Goal: Download file/media

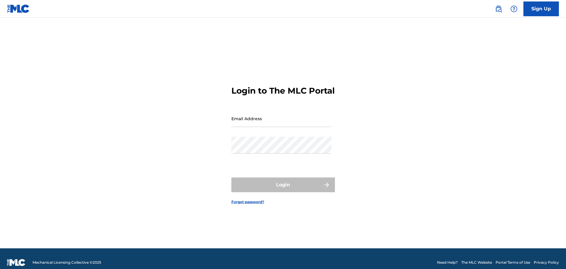
click at [257, 122] on input "Email Address" at bounding box center [281, 118] width 100 height 17
type input "[PERSON_NAME][EMAIL_ADDRESS][PERSON_NAME][DOMAIN_NAME]"
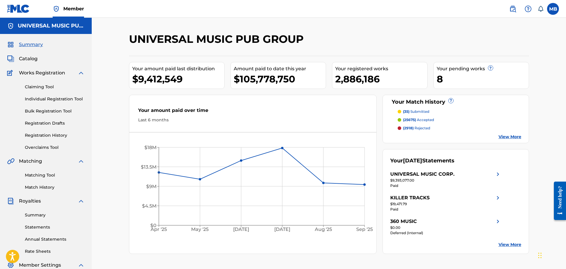
click at [33, 215] on link "Summary" at bounding box center [55, 215] width 60 height 6
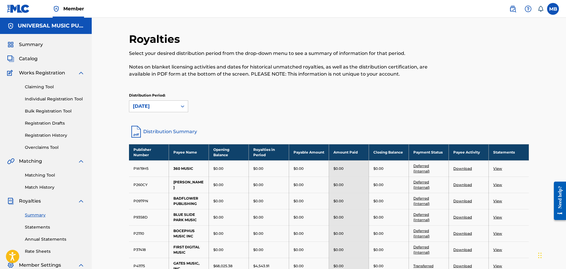
click at [156, 131] on link "Distribution Summary" at bounding box center [329, 132] width 400 height 14
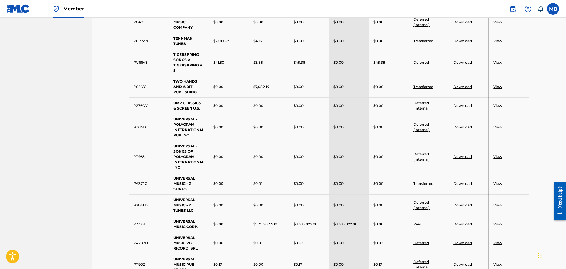
scroll to position [532, 0]
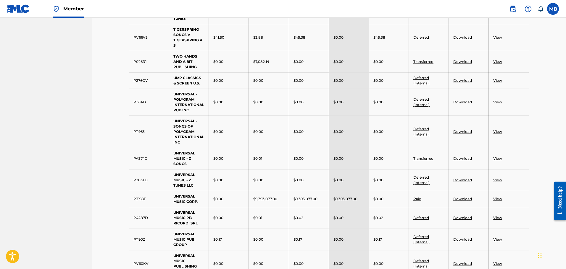
click at [466, 199] on link "Download" at bounding box center [462, 199] width 19 height 4
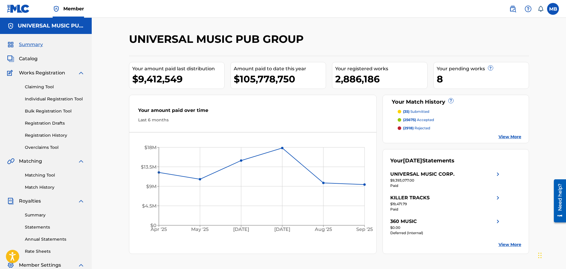
click at [34, 218] on div "Summary Statements Annual Statements Rate Sheets" at bounding box center [45, 230] width 77 height 50
click at [36, 216] on link "Summary" at bounding box center [55, 215] width 60 height 6
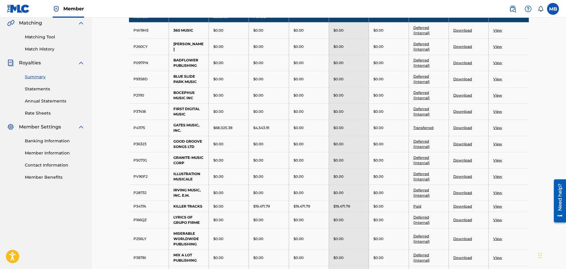
scroll to position [148, 0]
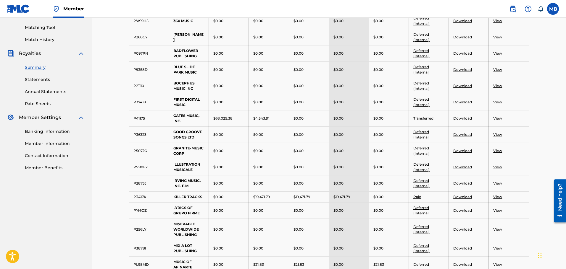
click at [462, 119] on link "Download" at bounding box center [462, 118] width 19 height 4
click at [429, 119] on link "Transferred" at bounding box center [423, 118] width 20 height 4
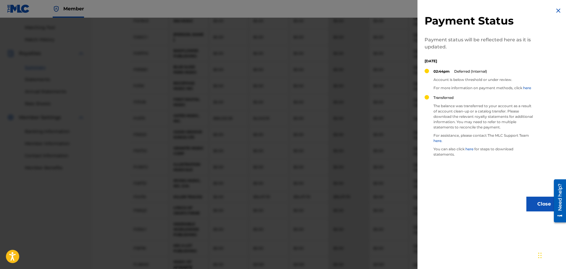
click at [555, 11] on img at bounding box center [558, 10] width 7 height 7
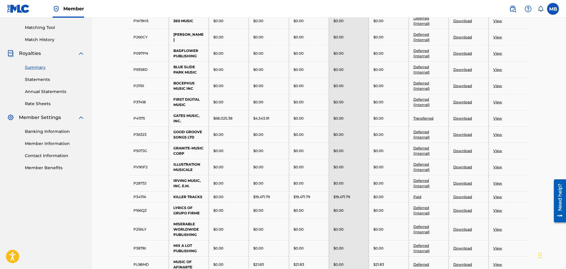
click at [498, 118] on link "View" at bounding box center [497, 118] width 9 height 4
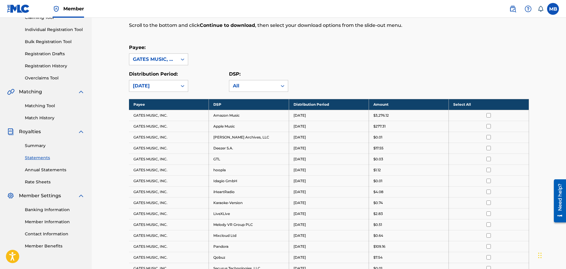
scroll to position [89, 0]
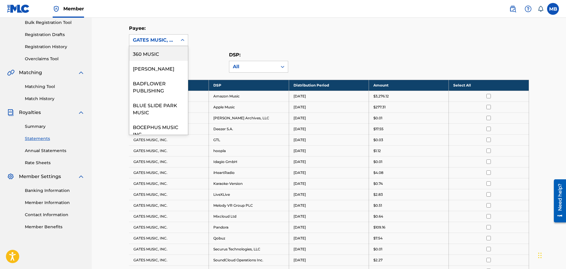
click at [148, 43] on div "GATES MUSIC, INC." at bounding box center [153, 40] width 41 height 7
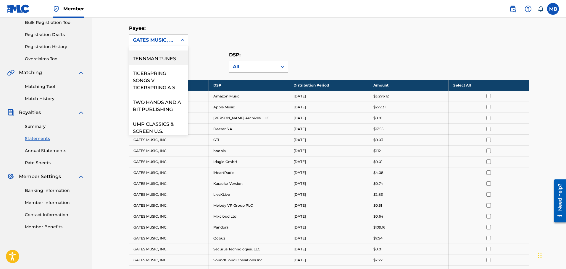
scroll to position [444, 0]
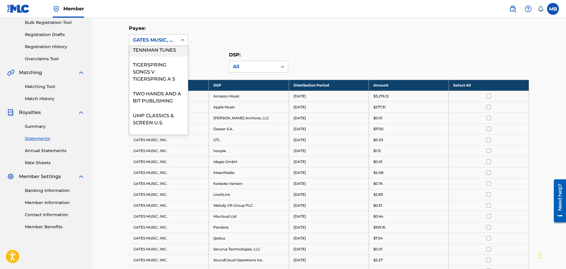
click at [152, 57] on div "TENNMAN TUNES" at bounding box center [158, 49] width 59 height 15
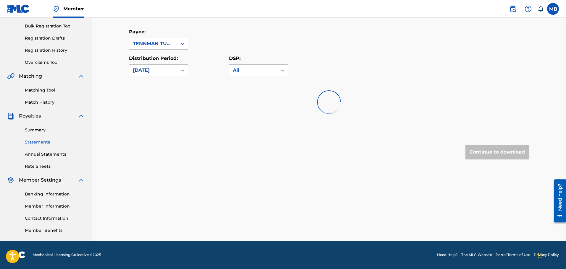
scroll to position [85, 0]
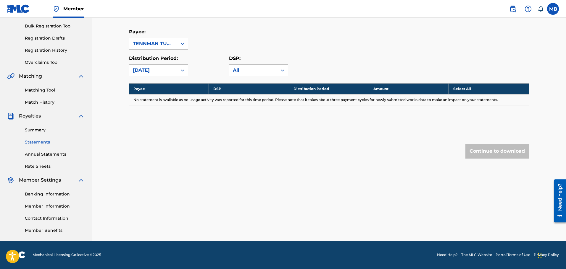
click at [33, 130] on link "Summary" at bounding box center [55, 130] width 60 height 6
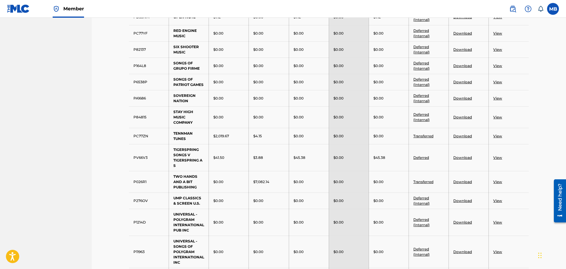
scroll to position [414, 0]
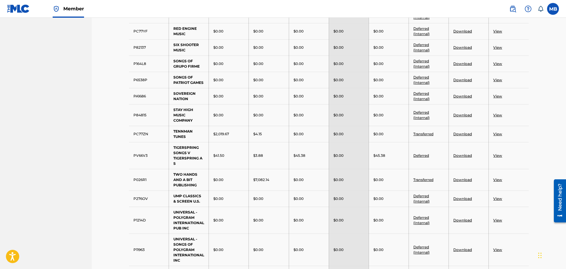
click at [468, 135] on link "Download" at bounding box center [462, 134] width 19 height 4
click at [498, 134] on link "View" at bounding box center [497, 134] width 9 height 4
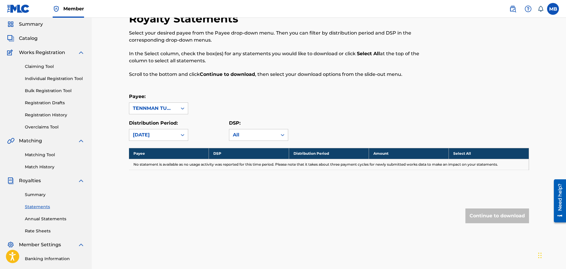
scroll to position [30, 0]
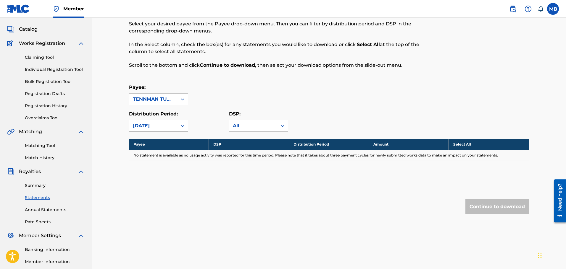
click at [188, 126] on div "[DATE]" at bounding box center [158, 126] width 59 height 12
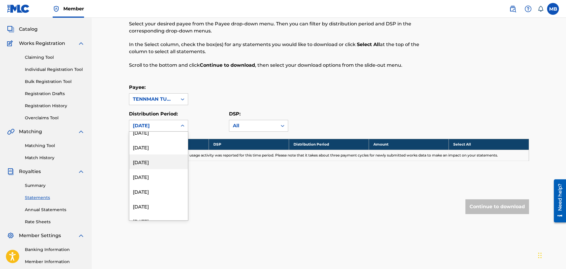
scroll to position [503, 0]
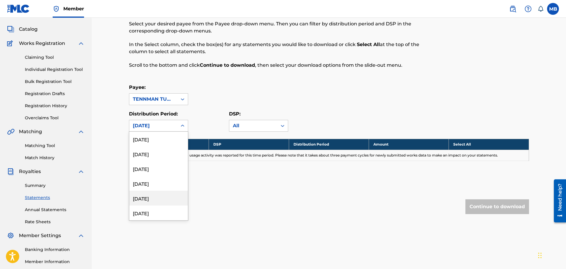
click at [151, 198] on div "[DATE]" at bounding box center [158, 198] width 59 height 15
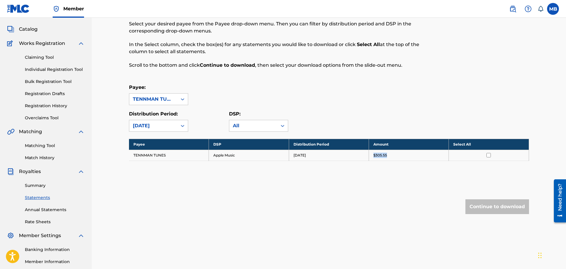
drag, startPoint x: 393, startPoint y: 157, endPoint x: 372, endPoint y: 155, distance: 21.6
click at [372, 155] on td "$305.55" at bounding box center [409, 155] width 80 height 11
click at [371, 178] on div "Royalty Statements Select your desired payee from the Payee drop-down menu. The…" at bounding box center [329, 120] width 400 height 235
click at [170, 128] on div "[DATE]" at bounding box center [153, 125] width 41 height 7
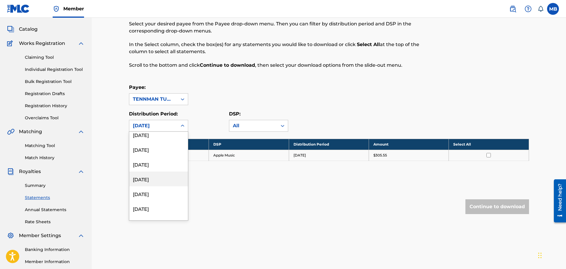
scroll to position [710, 0]
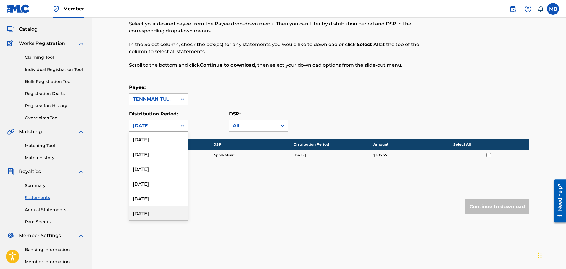
click at [154, 210] on div "[DATE]" at bounding box center [158, 213] width 59 height 15
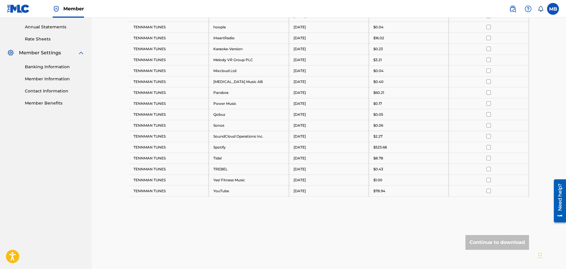
scroll to position [148, 0]
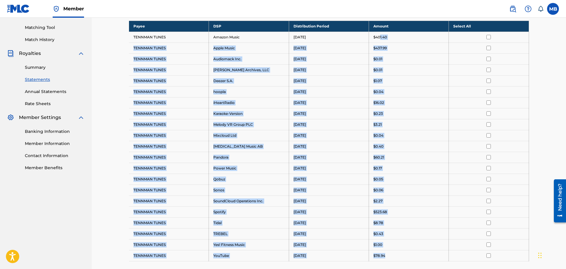
drag, startPoint x: 390, startPoint y: 260, endPoint x: 381, endPoint y: 32, distance: 227.9
click at [380, 32] on tbody "Payee DSP Distribution Period Amount Select All TENNMAN TUNES Amazon Music [DAT…" at bounding box center [329, 141] width 400 height 241
click at [410, 50] on div "$437.99" at bounding box center [408, 48] width 71 height 5
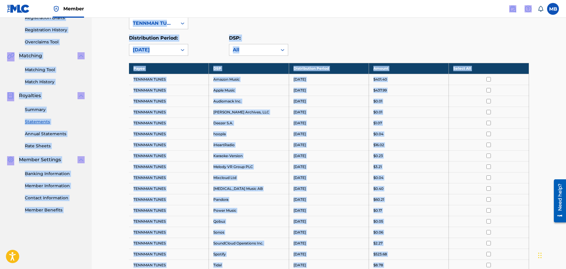
scroll to position [99, 0]
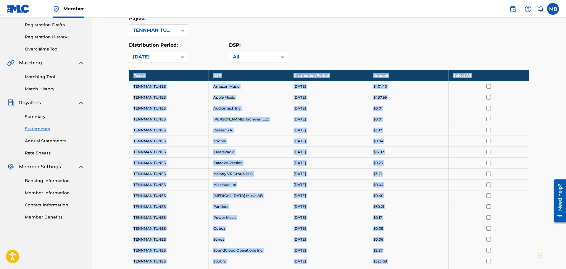
drag, startPoint x: 389, startPoint y: 227, endPoint x: 132, endPoint y: 75, distance: 298.9
click at [132, 75] on tbody "Payee DSP Distribution Period Amount Select All TENNMAN TUNES Amazon Music [DAT…" at bounding box center [329, 190] width 400 height 241
copy tbody "Payee DSP Distribution Period Amount Select All TENNMAN TUNES Amazon Music [DAT…"
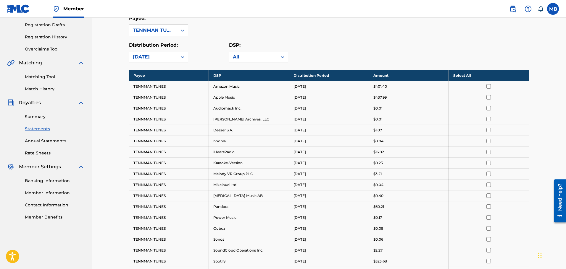
drag, startPoint x: 211, startPoint y: 62, endPoint x: 237, endPoint y: 64, distance: 25.5
click at [211, 62] on div "Distribution Period: [DATE]" at bounding box center [179, 52] width 100 height 21
drag, startPoint x: 33, startPoint y: 116, endPoint x: 45, endPoint y: 119, distance: 11.5
click at [33, 116] on link "Summary" at bounding box center [55, 117] width 60 height 6
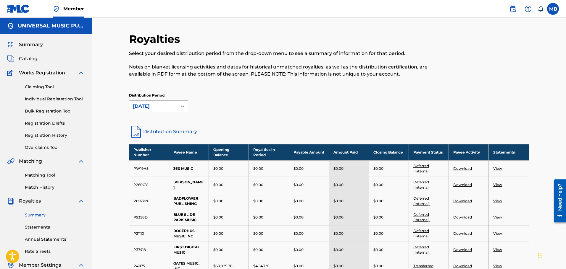
click at [166, 108] on div "[DATE]" at bounding box center [153, 106] width 41 height 7
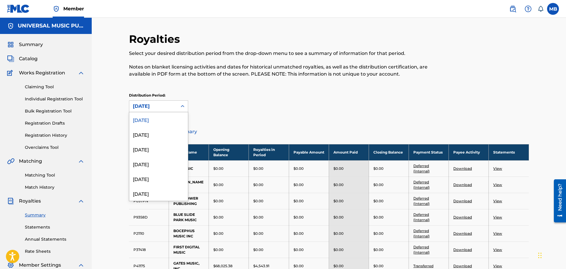
click at [198, 104] on div "Distribution Period: 54 results available. Use Up and Down to choose options, p…" at bounding box center [329, 103] width 400 height 20
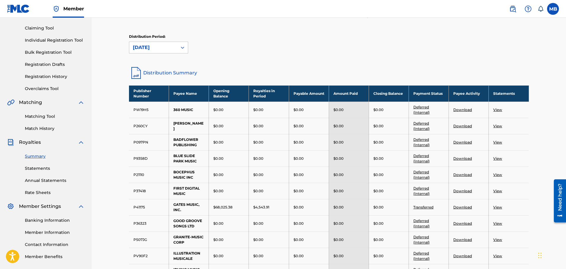
scroll to position [59, 0]
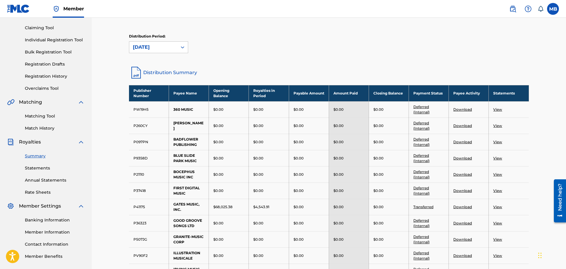
click at [166, 72] on link "Distribution Summary" at bounding box center [329, 73] width 400 height 14
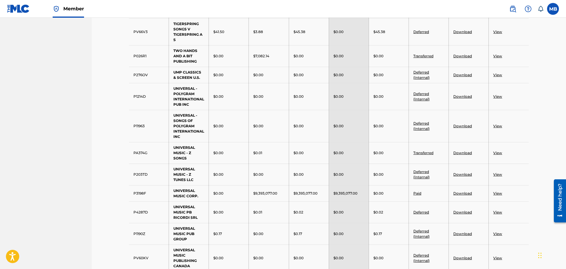
scroll to position [562, 0]
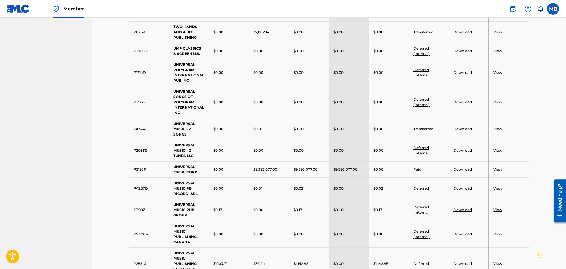
click at [498, 170] on link "View" at bounding box center [497, 169] width 9 height 4
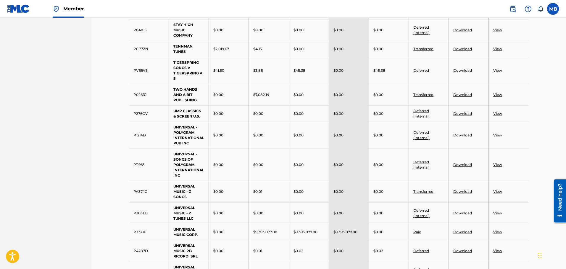
scroll to position [529, 0]
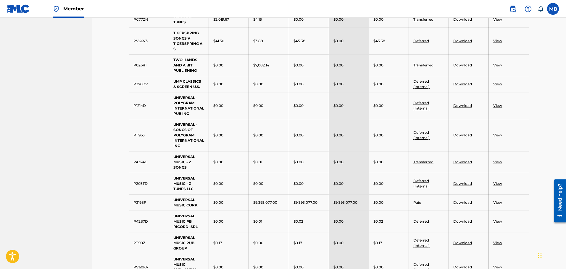
click at [459, 204] on link "Download" at bounding box center [462, 203] width 19 height 4
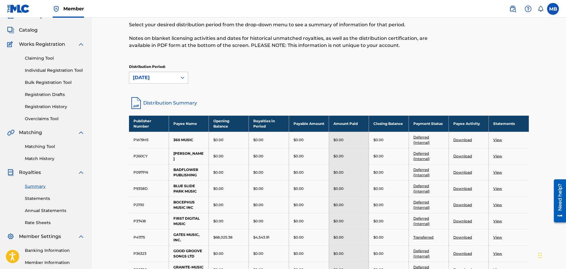
scroll to position [30, 0]
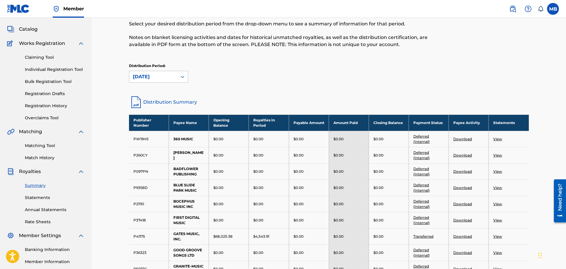
click at [43, 199] on link "Statements" at bounding box center [55, 198] width 60 height 6
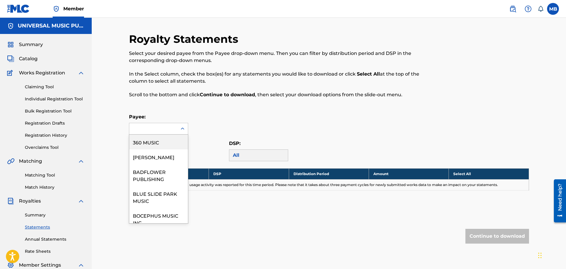
click at [174, 131] on div at bounding box center [153, 128] width 48 height 11
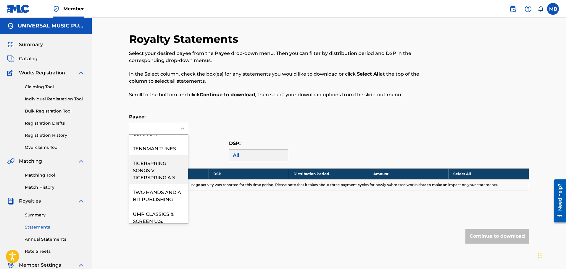
scroll to position [444, 0]
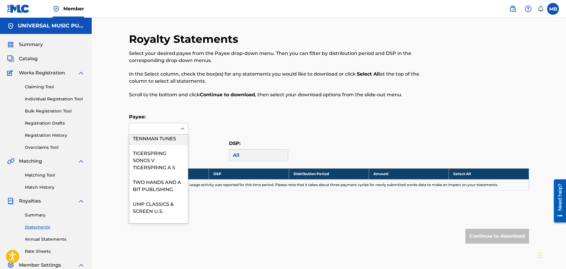
click at [151, 146] on div "TENNMAN TUNES" at bounding box center [158, 138] width 59 height 15
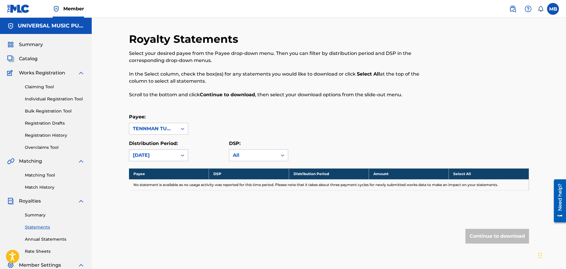
click at [173, 155] on div "[DATE]" at bounding box center [153, 155] width 41 height 7
click at [159, 180] on div "[DATE]" at bounding box center [158, 183] width 59 height 15
click at [163, 157] on div "[DATE]" at bounding box center [153, 155] width 41 height 7
click at [153, 197] on div "[DATE]" at bounding box center [158, 198] width 59 height 15
click at [160, 154] on div "[DATE]" at bounding box center [153, 155] width 41 height 7
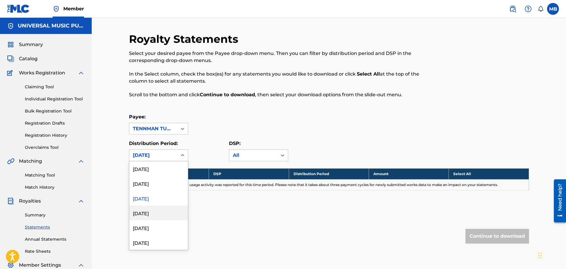
drag, startPoint x: 156, startPoint y: 215, endPoint x: 158, endPoint y: 198, distance: 17.2
click at [156, 215] on div "[DATE]" at bounding box center [158, 213] width 59 height 15
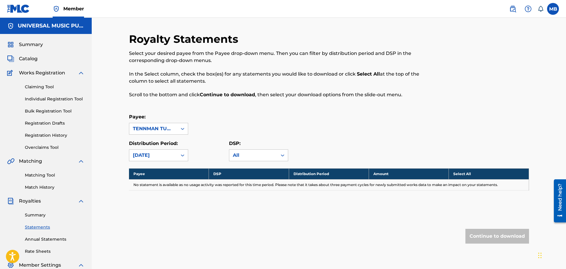
click at [155, 157] on div "[DATE]" at bounding box center [153, 155] width 41 height 7
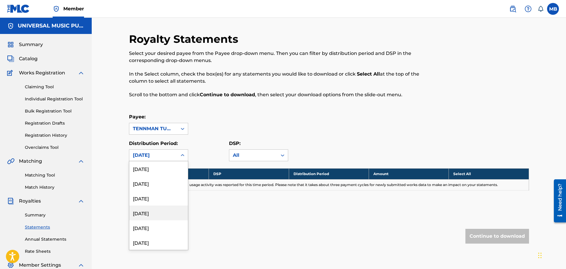
click at [156, 211] on div "[DATE]" at bounding box center [158, 213] width 59 height 15
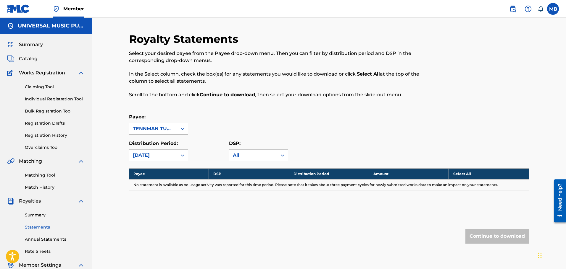
click at [154, 154] on div "[DATE]" at bounding box center [153, 155] width 41 height 7
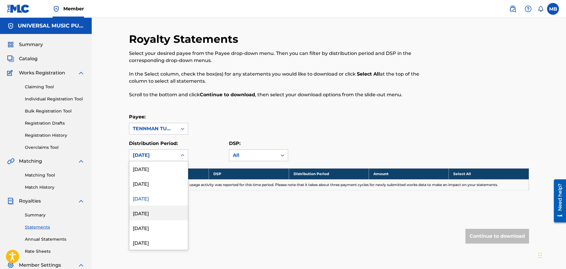
scroll to position [473, 0]
click at [158, 201] on div "[DATE]" at bounding box center [158, 198] width 59 height 15
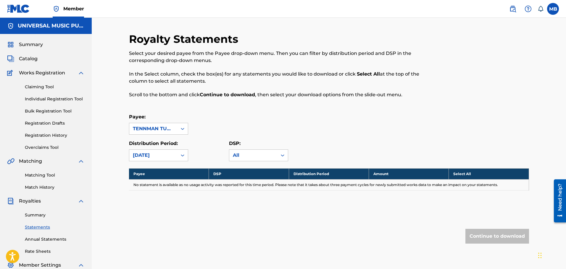
click at [158, 153] on div "[DATE]" at bounding box center [153, 155] width 41 height 7
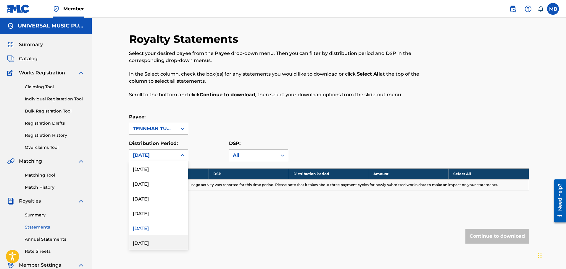
click at [157, 240] on div "[DATE]" at bounding box center [158, 242] width 59 height 15
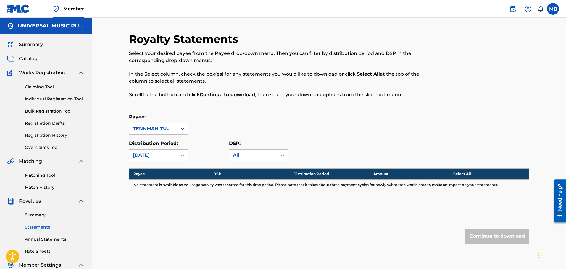
click at [163, 155] on div "[DATE]" at bounding box center [153, 155] width 41 height 7
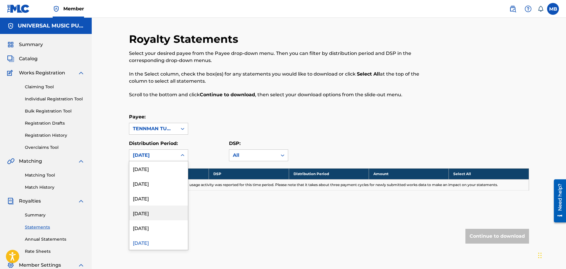
click at [157, 200] on div "[DATE]" at bounding box center [158, 198] width 59 height 15
click at [161, 156] on div "[DATE]" at bounding box center [153, 155] width 41 height 7
click at [162, 214] on div "[DATE]" at bounding box center [158, 213] width 59 height 15
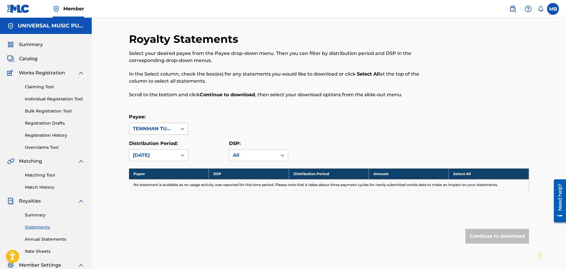
click at [162, 154] on div "[DATE]" at bounding box center [153, 155] width 41 height 7
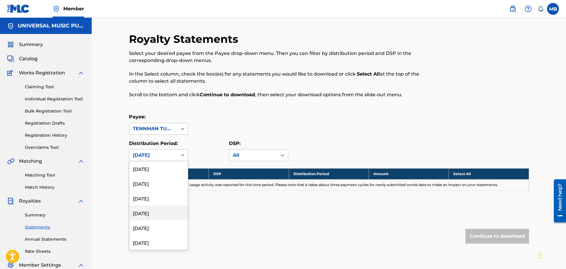
scroll to position [385, 0]
click at [156, 225] on div "[DATE]" at bounding box center [158, 228] width 59 height 15
drag, startPoint x: 158, startPoint y: 156, endPoint x: 164, endPoint y: 196, distance: 40.3
click at [158, 156] on div "[DATE]" at bounding box center [153, 155] width 41 height 7
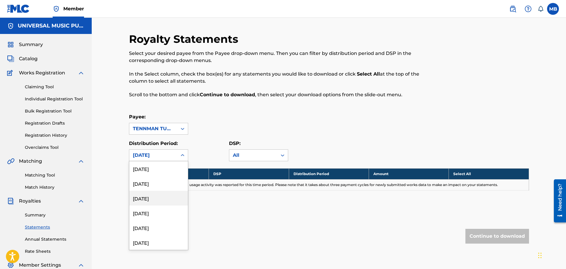
click at [163, 200] on div "[DATE]" at bounding box center [158, 198] width 59 height 15
click at [165, 155] on div "[DATE]" at bounding box center [153, 155] width 41 height 7
click at [159, 212] on div "[DATE]" at bounding box center [158, 213] width 59 height 15
click at [162, 149] on div "Distribution Period: option [DATE], selected. [DATE]" at bounding box center [158, 150] width 59 height 21
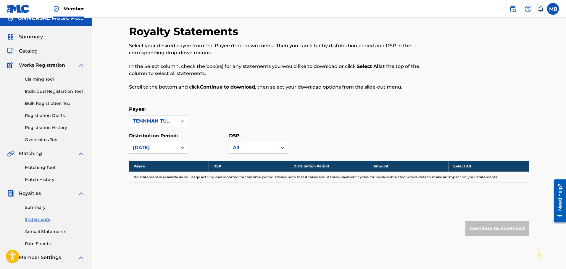
scroll to position [30, 0]
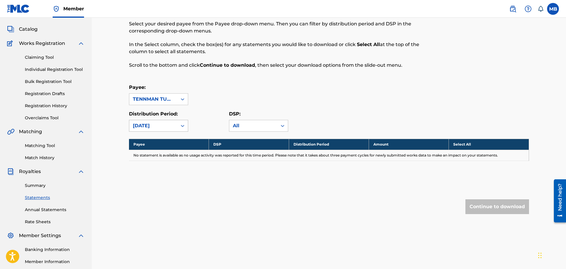
click at [155, 130] on div "[DATE]" at bounding box center [153, 125] width 48 height 11
click at [164, 131] on div "[DATE]" at bounding box center [153, 125] width 48 height 11
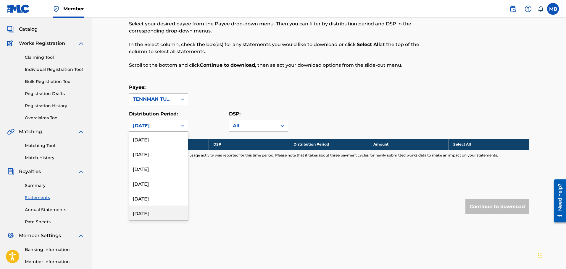
click at [154, 214] on div "[DATE]" at bounding box center [158, 213] width 59 height 15
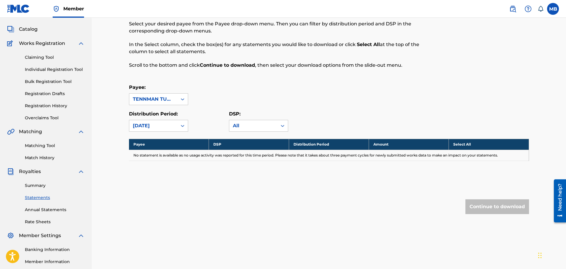
click at [151, 126] on div "[DATE]" at bounding box center [153, 125] width 41 height 7
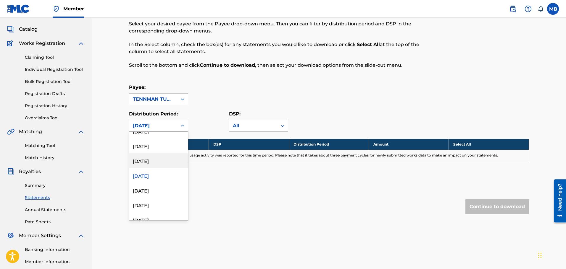
scroll to position [532, 0]
click at [154, 154] on div "[DATE]" at bounding box center [158, 154] width 59 height 15
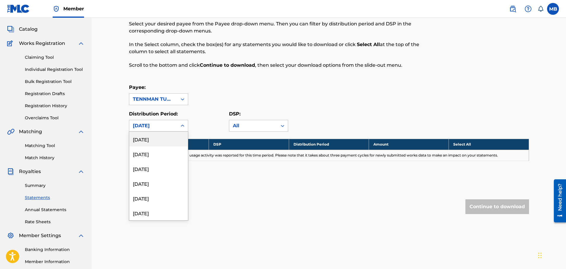
click at [156, 128] on div "[DATE]" at bounding box center [153, 125] width 41 height 7
click at [229, 178] on div "Royalty Statements Select your desired payee from the Payee drop-down menu. The…" at bounding box center [329, 120] width 400 height 235
click at [44, 209] on link "Annual Statements" at bounding box center [55, 210] width 60 height 6
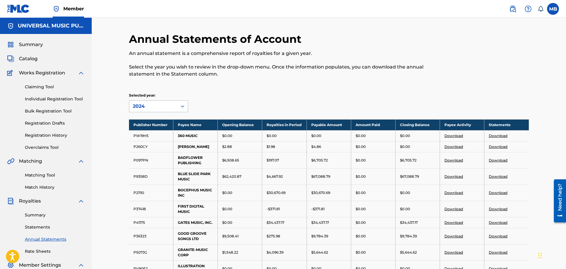
click at [168, 107] on div "2024" at bounding box center [153, 106] width 41 height 7
click at [277, 95] on div "Selected year: 2024" at bounding box center [329, 103] width 400 height 20
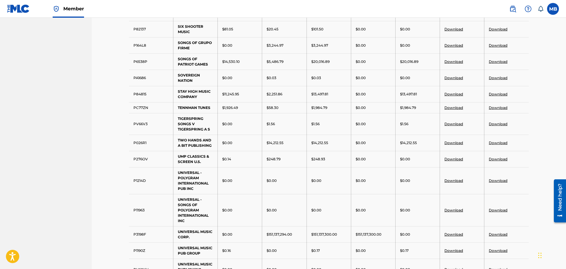
scroll to position [355, 0]
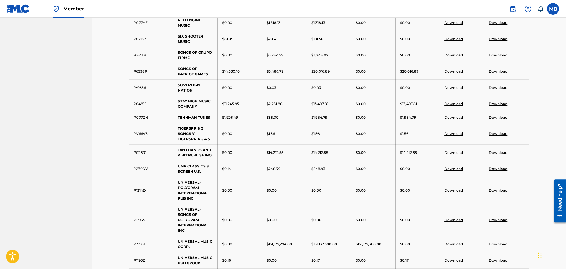
click at [456, 117] on link "Download" at bounding box center [453, 117] width 19 height 4
click at [500, 118] on link "Download" at bounding box center [498, 117] width 19 height 4
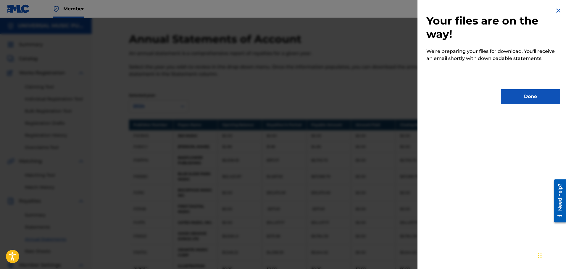
click at [527, 96] on button "Done" at bounding box center [530, 96] width 59 height 15
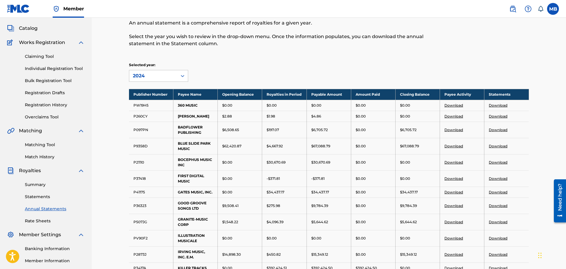
scroll to position [30, 0]
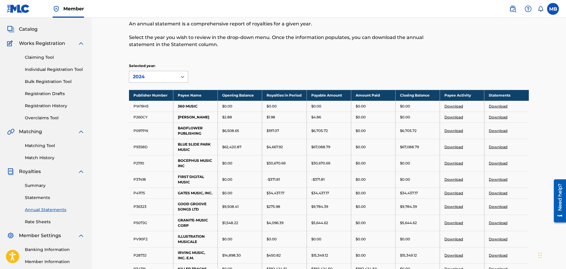
click at [145, 77] on div "2024" at bounding box center [153, 76] width 41 height 7
click at [151, 107] on div "2023" at bounding box center [158, 105] width 59 height 15
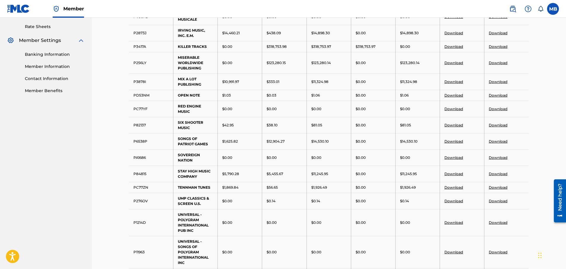
scroll to position [237, 0]
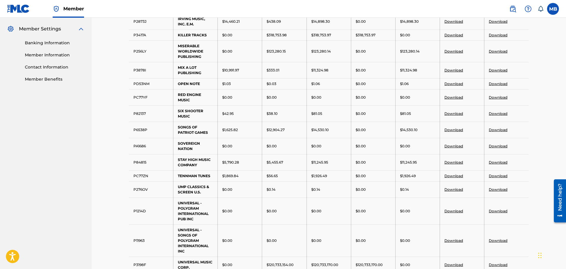
click at [454, 177] on link "Download" at bounding box center [453, 176] width 19 height 4
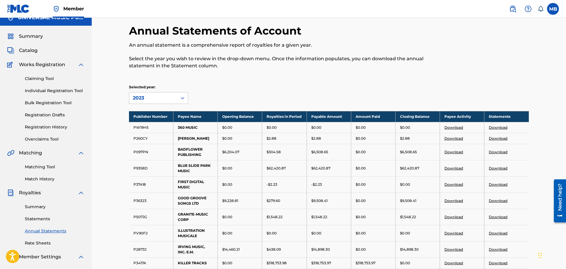
scroll to position [0, 0]
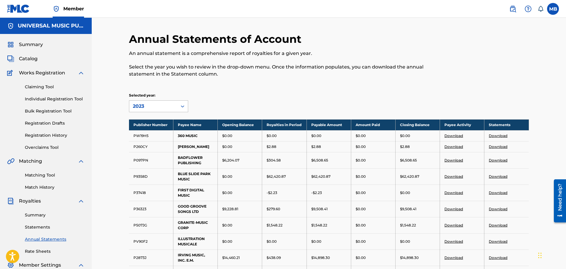
click at [167, 103] on div "2023" at bounding box center [153, 106] width 41 height 7
click at [150, 149] on div "2022" at bounding box center [158, 149] width 59 height 15
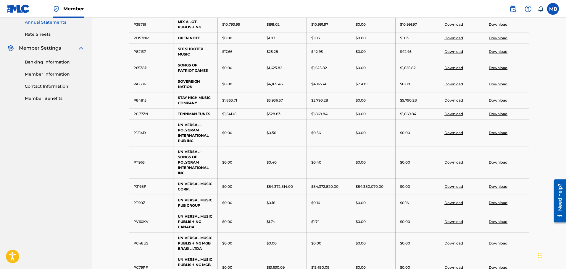
scroll to position [217, 0]
click at [454, 114] on link "Download" at bounding box center [453, 114] width 19 height 4
click at [548, 118] on div "Annual Statements of Account An annual statement is a comprehensive report of r…" at bounding box center [329, 98] width 474 height 594
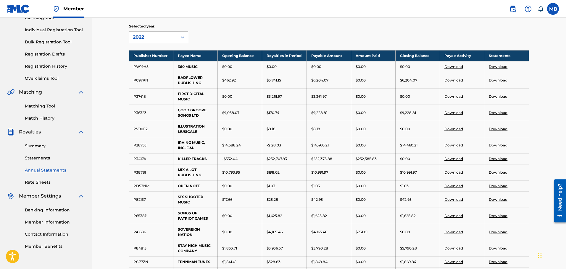
scroll to position [0, 0]
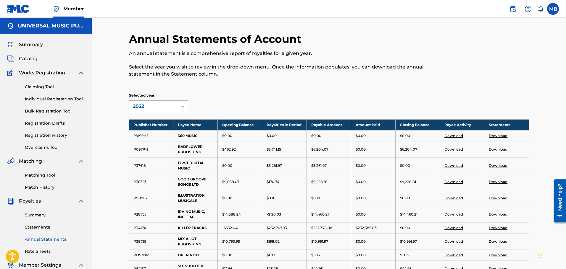
click at [155, 107] on div "2022" at bounding box center [153, 106] width 41 height 7
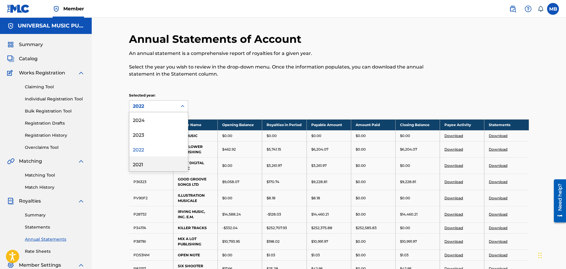
click at [155, 162] on div "2021" at bounding box center [158, 164] width 59 height 15
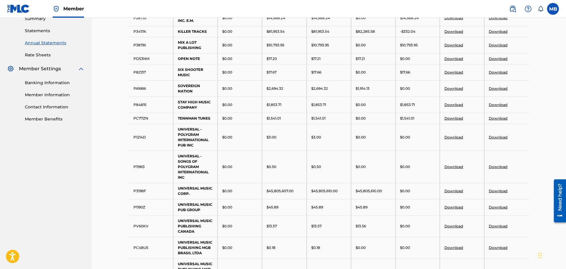
scroll to position [207, 0]
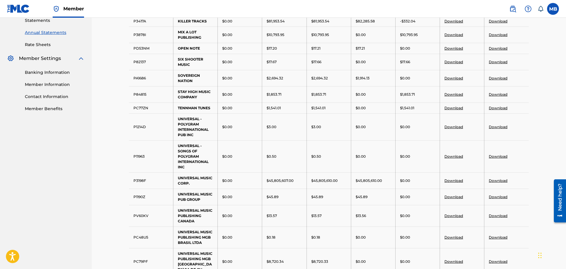
click at [455, 107] on link "Download" at bounding box center [453, 108] width 19 height 4
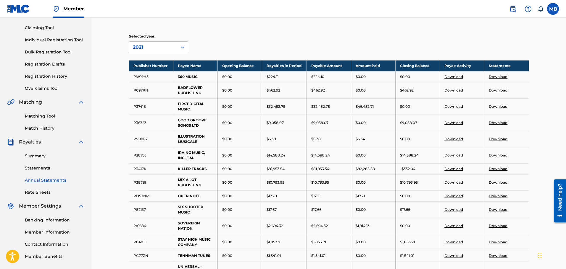
click at [39, 154] on link "Summary" at bounding box center [55, 156] width 60 height 6
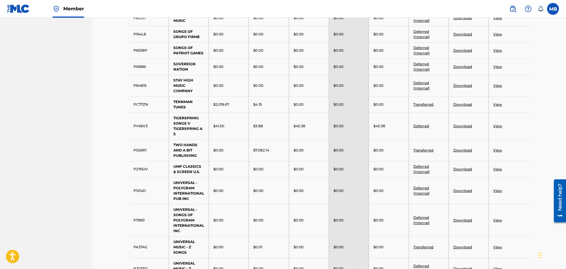
scroll to position [473, 0]
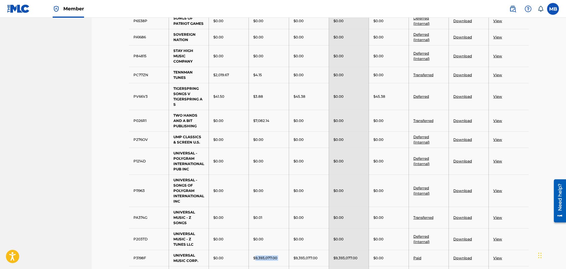
drag, startPoint x: 255, startPoint y: 258, endPoint x: 291, endPoint y: 257, distance: 35.8
click at [291, 257] on tr "P3198F UNIVERSAL MUSIC CORP. $0.00 $9,393,077.00 $9,393,077.00 $9,393,077.00 $0…" at bounding box center [329, 258] width 400 height 16
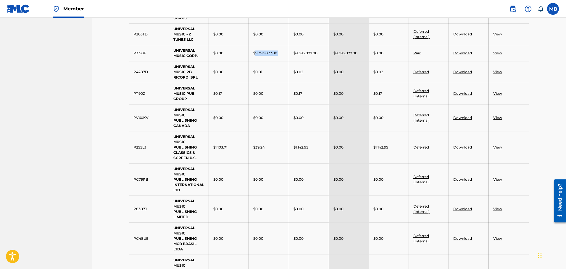
scroll to position [799, 0]
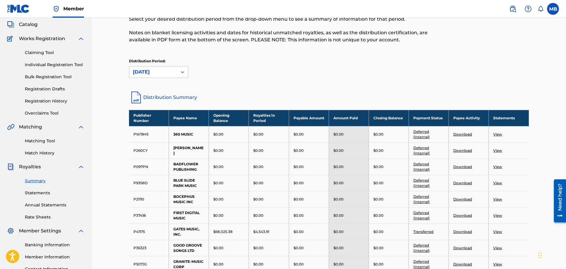
scroll to position [0, 0]
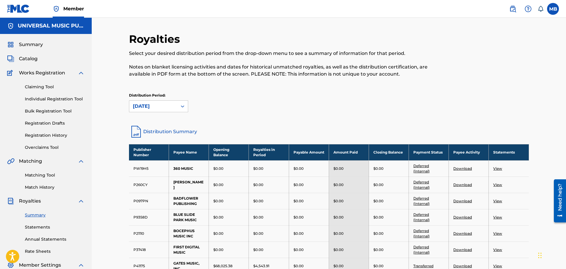
drag, startPoint x: 343, startPoint y: 123, endPoint x: 346, endPoint y: 123, distance: 3.3
click at [343, 123] on div "Royalties Select your desired distribution period from the drop-down menu to se…" at bounding box center [329, 79] width 400 height 92
click at [421, 112] on div "Distribution Period: [DATE]" at bounding box center [329, 103] width 400 height 20
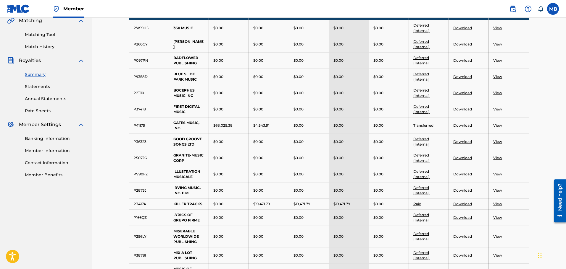
scroll to position [207, 0]
